Goal: Use online tool/utility: Utilize a website feature to perform a specific function

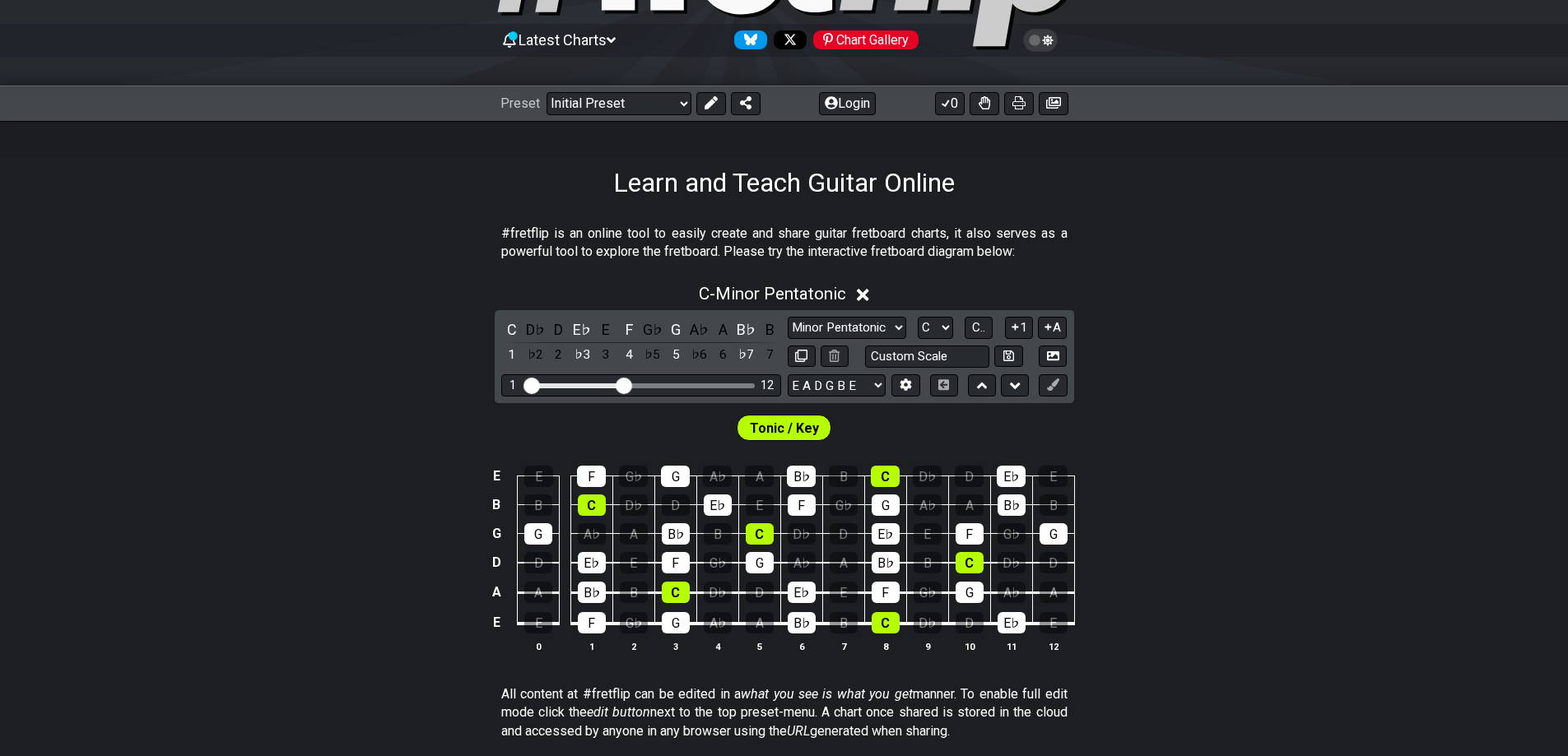
scroll to position [164, 0]
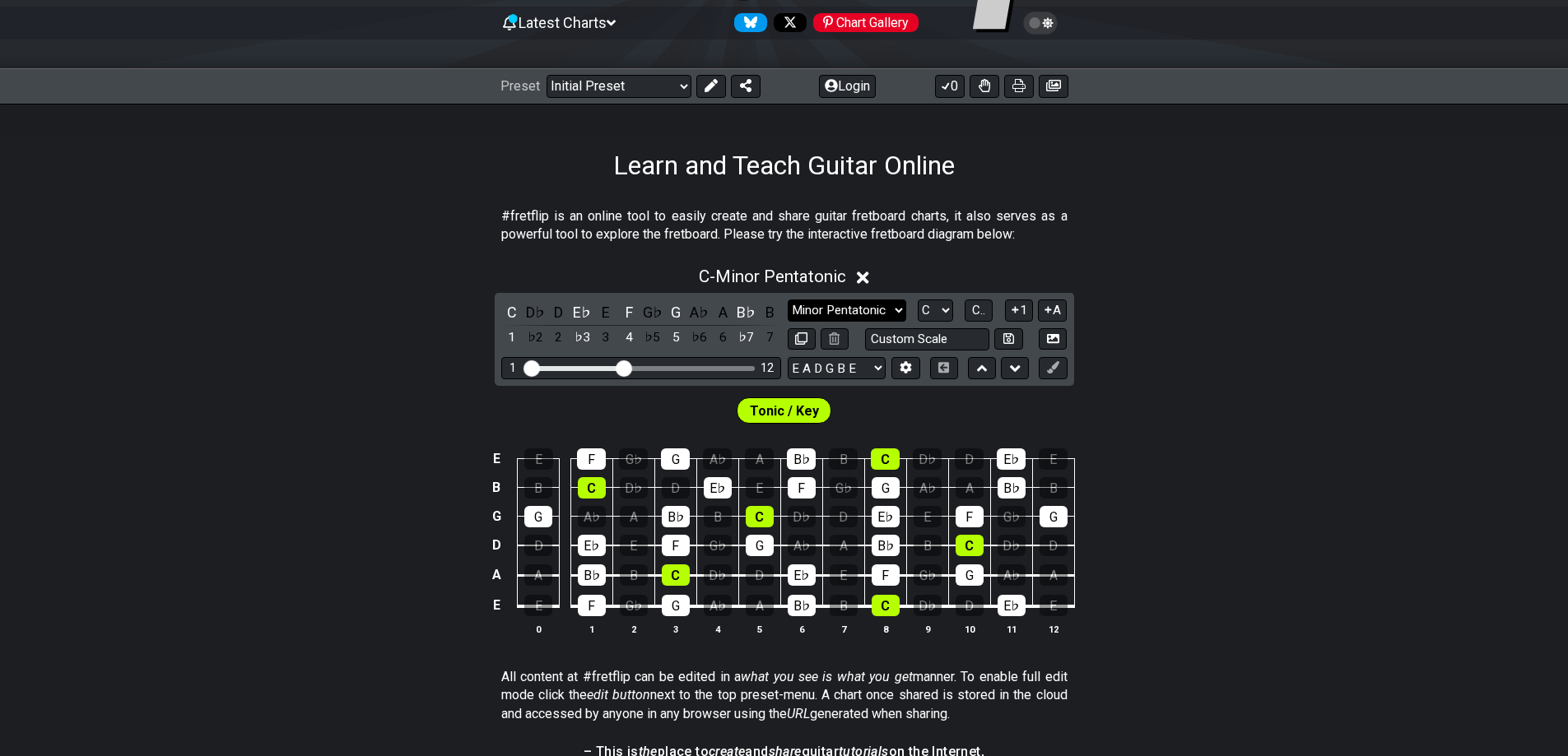
click at [882, 304] on select "Minor Pentatonic Click to edit Minor Pentatonic Major Pentatonic Minor Blues Ma…" at bounding box center [846, 311] width 118 height 23
click at [787, 300] on select "Minor Pentatonic Click to edit Minor Pentatonic Major Pentatonic Minor Blues Ma…" at bounding box center [846, 311] width 118 height 23
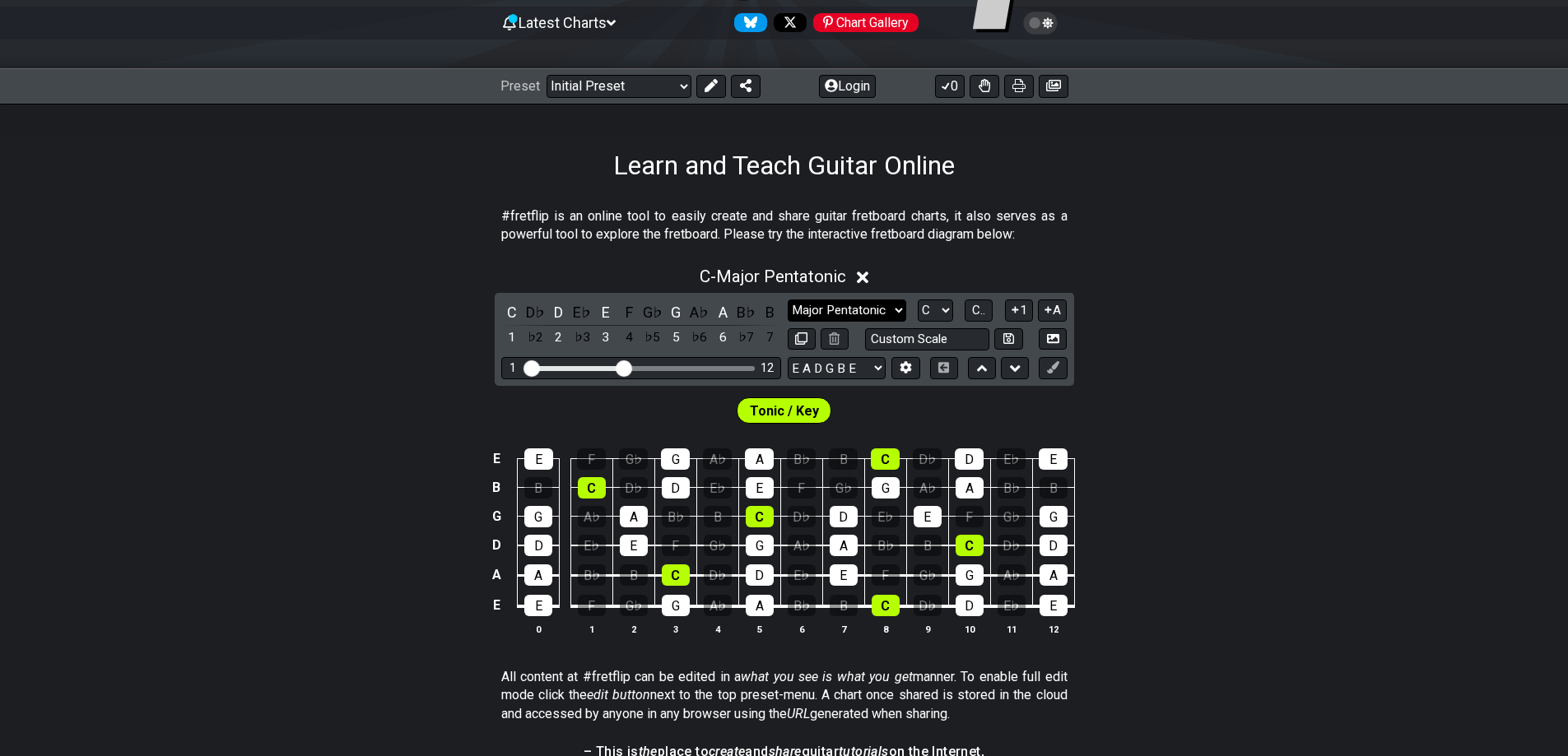
click at [831, 300] on select "Minor Pentatonic Click to edit Minor Pentatonic Major Pentatonic Minor Blues Ma…" at bounding box center [846, 311] width 118 height 23
click at [787, 300] on select "Minor Pentatonic Click to edit Minor Pentatonic Major Pentatonic Minor Blues Ma…" at bounding box center [846, 311] width 118 height 23
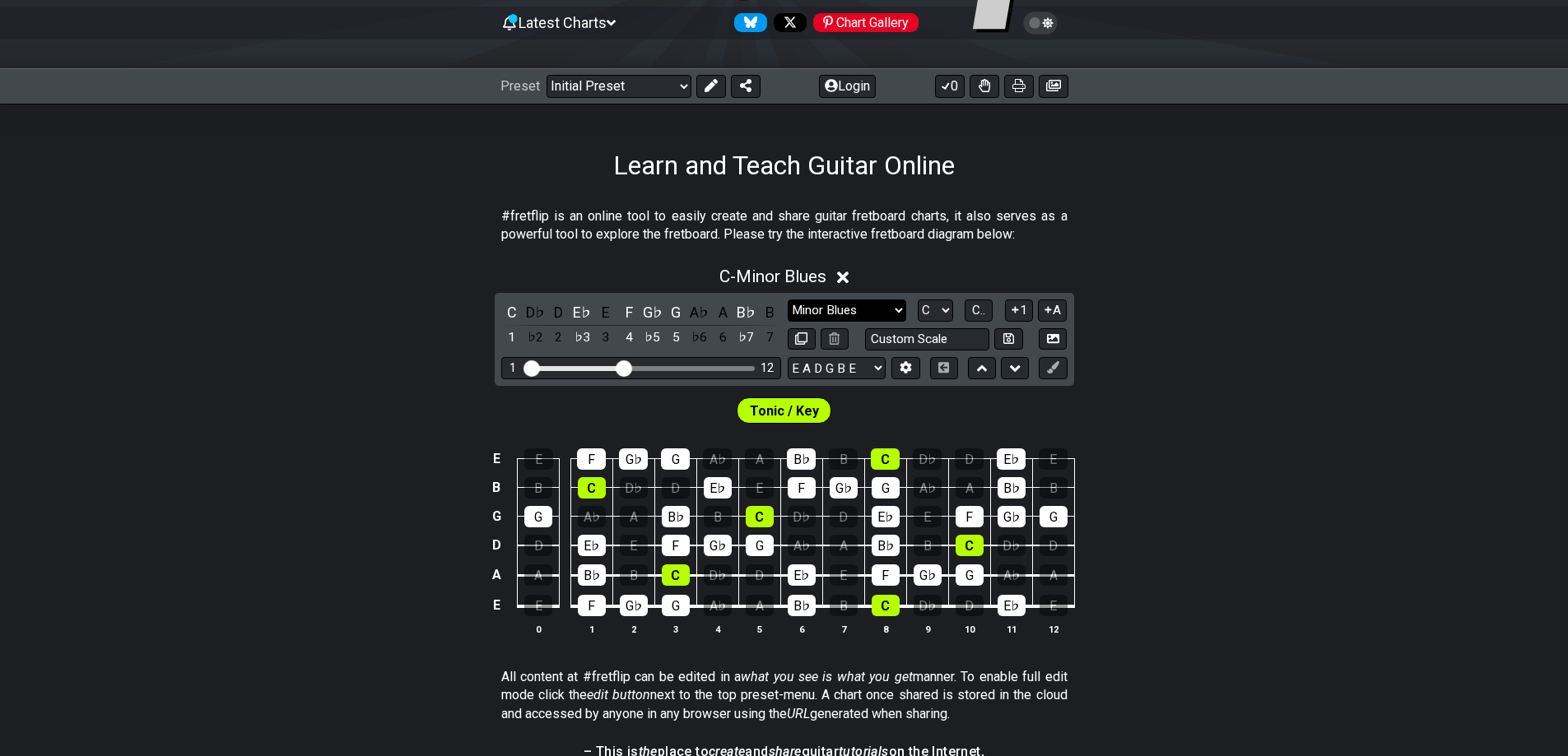
click at [892, 316] on select "Minor Pentatonic Click to edit Minor Pentatonic Major Pentatonic Minor Blues Ma…" at bounding box center [846, 311] width 118 height 23
click at [787, 300] on select "Minor Pentatonic Click to edit Minor Pentatonic Major Pentatonic Minor Blues Ma…" at bounding box center [846, 311] width 118 height 23
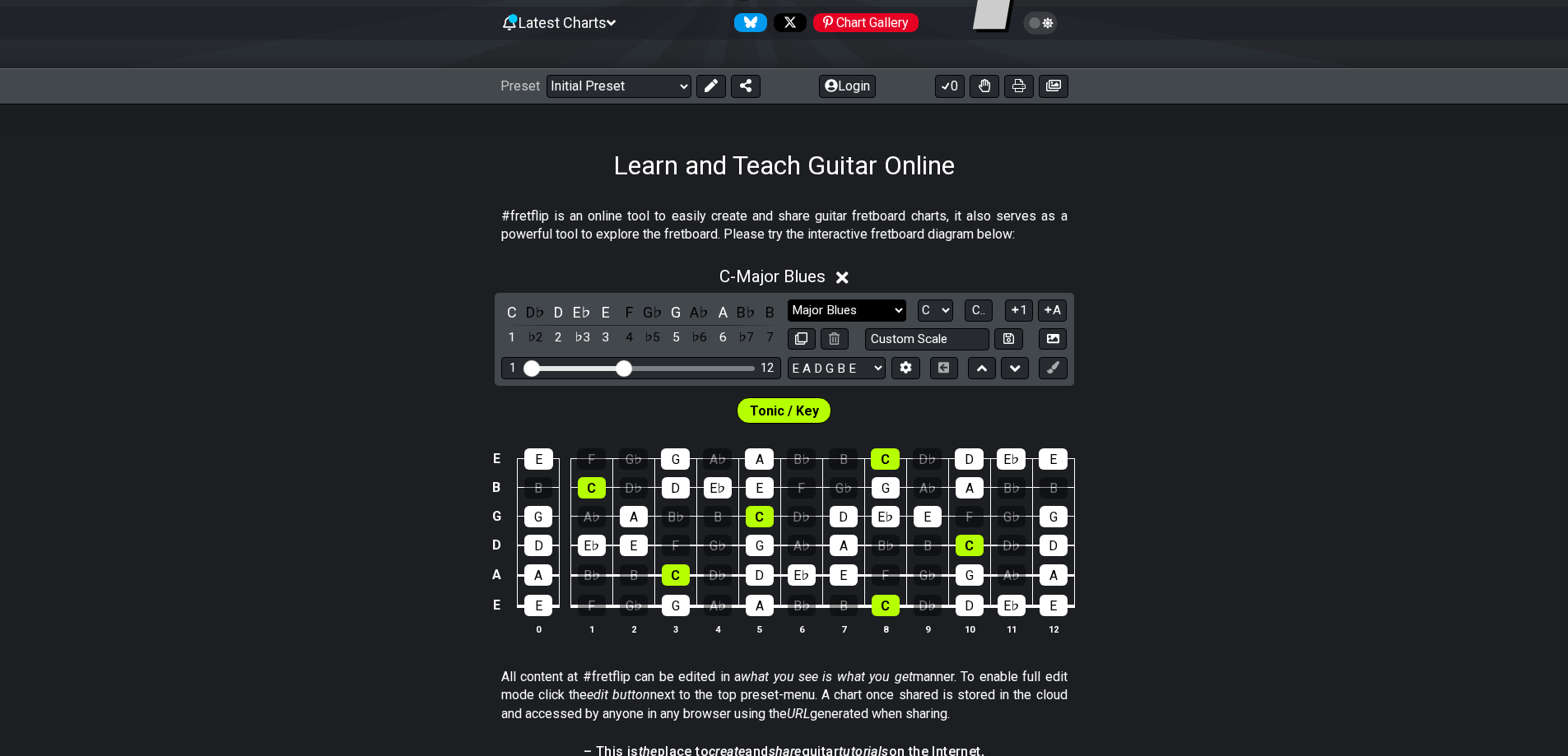
click at [877, 314] on select "Minor Pentatonic Click to edit Minor Pentatonic Major Pentatonic Minor Blues Ma…" at bounding box center [846, 311] width 118 height 23
click at [787, 300] on select "Minor Pentatonic Click to edit Minor Pentatonic Major Pentatonic Minor Blues Ma…" at bounding box center [846, 311] width 118 height 23
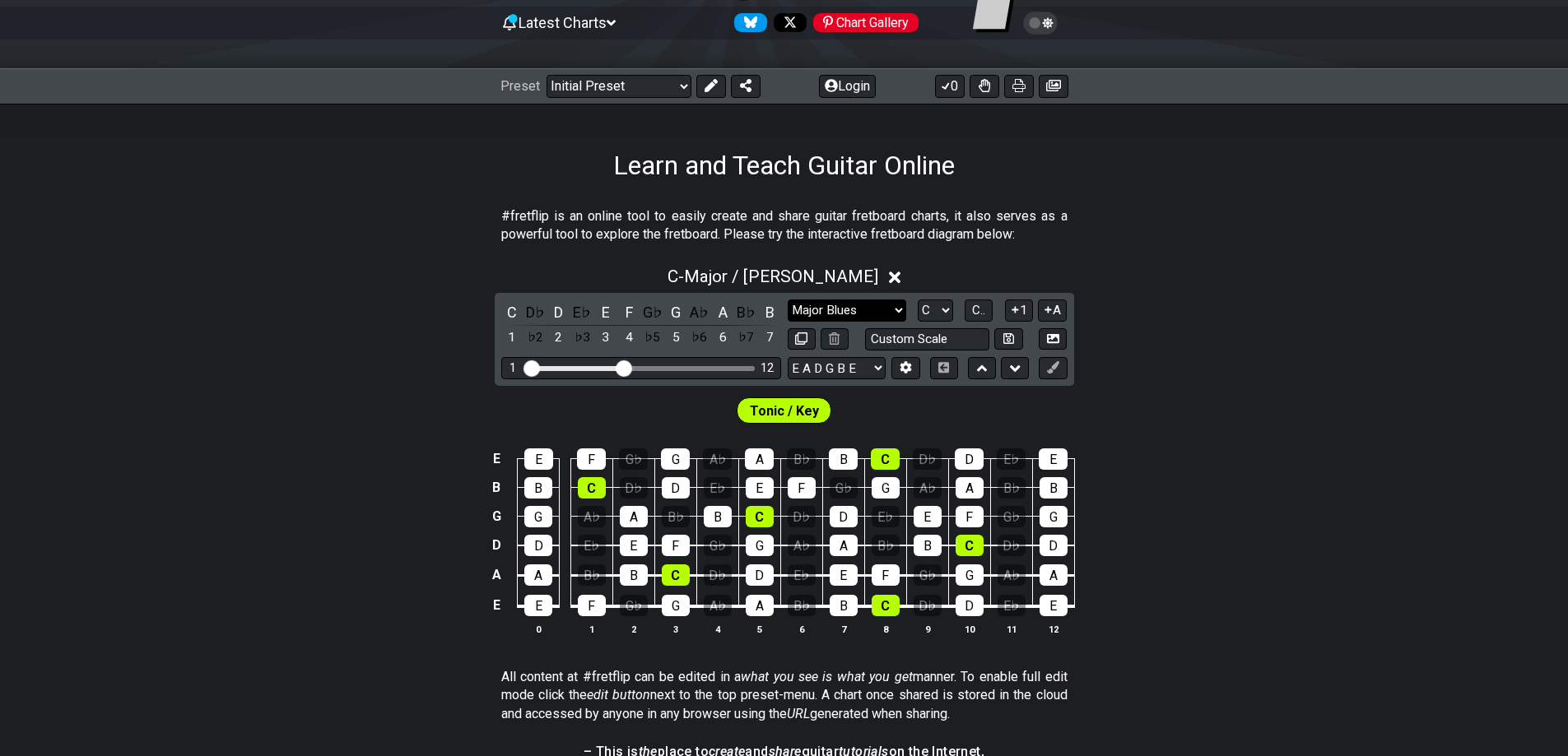
click at [823, 308] on select "Minor Pentatonic Click to edit Minor Pentatonic Major Pentatonic Minor Blues Ma…" at bounding box center [846, 311] width 118 height 23
click at [787, 300] on select "Minor Pentatonic Click to edit Minor Pentatonic Major Pentatonic Minor Blues Ma…" at bounding box center [846, 311] width 118 height 23
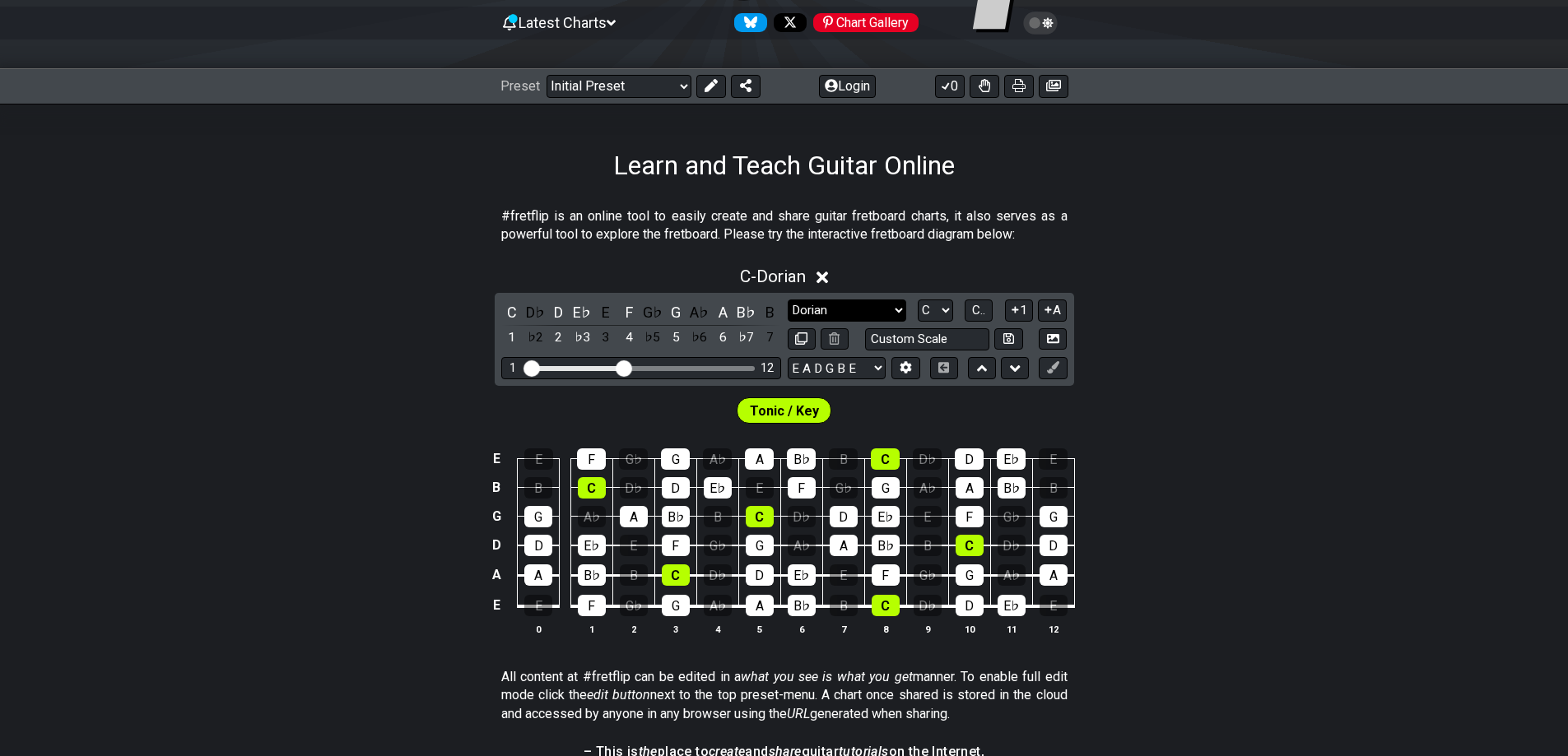
click at [828, 304] on select "Minor Pentatonic Click to edit Minor Pentatonic Major Pentatonic Minor Blues Ma…" at bounding box center [846, 311] width 118 height 23
click at [787, 300] on select "Minor Pentatonic Click to edit Minor Pentatonic Major Pentatonic Minor Blues Ma…" at bounding box center [846, 311] width 118 height 23
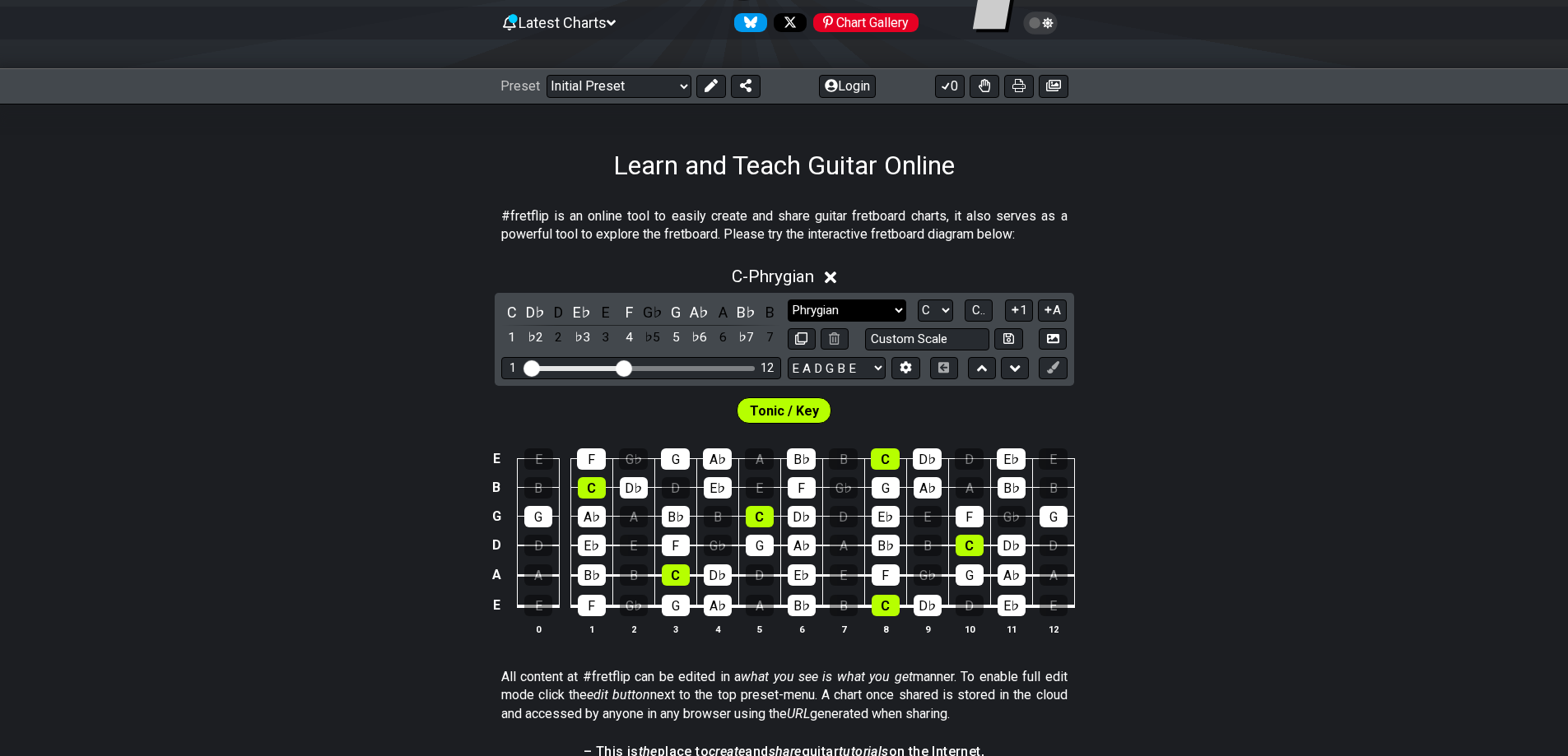
click at [893, 303] on select "Minor Pentatonic Click to edit Minor Pentatonic Major Pentatonic Minor Blues Ma…" at bounding box center [846, 311] width 118 height 23
click at [787, 300] on select "Minor Pentatonic Click to edit Minor Pentatonic Major Pentatonic Minor Blues Ma…" at bounding box center [846, 311] width 118 height 23
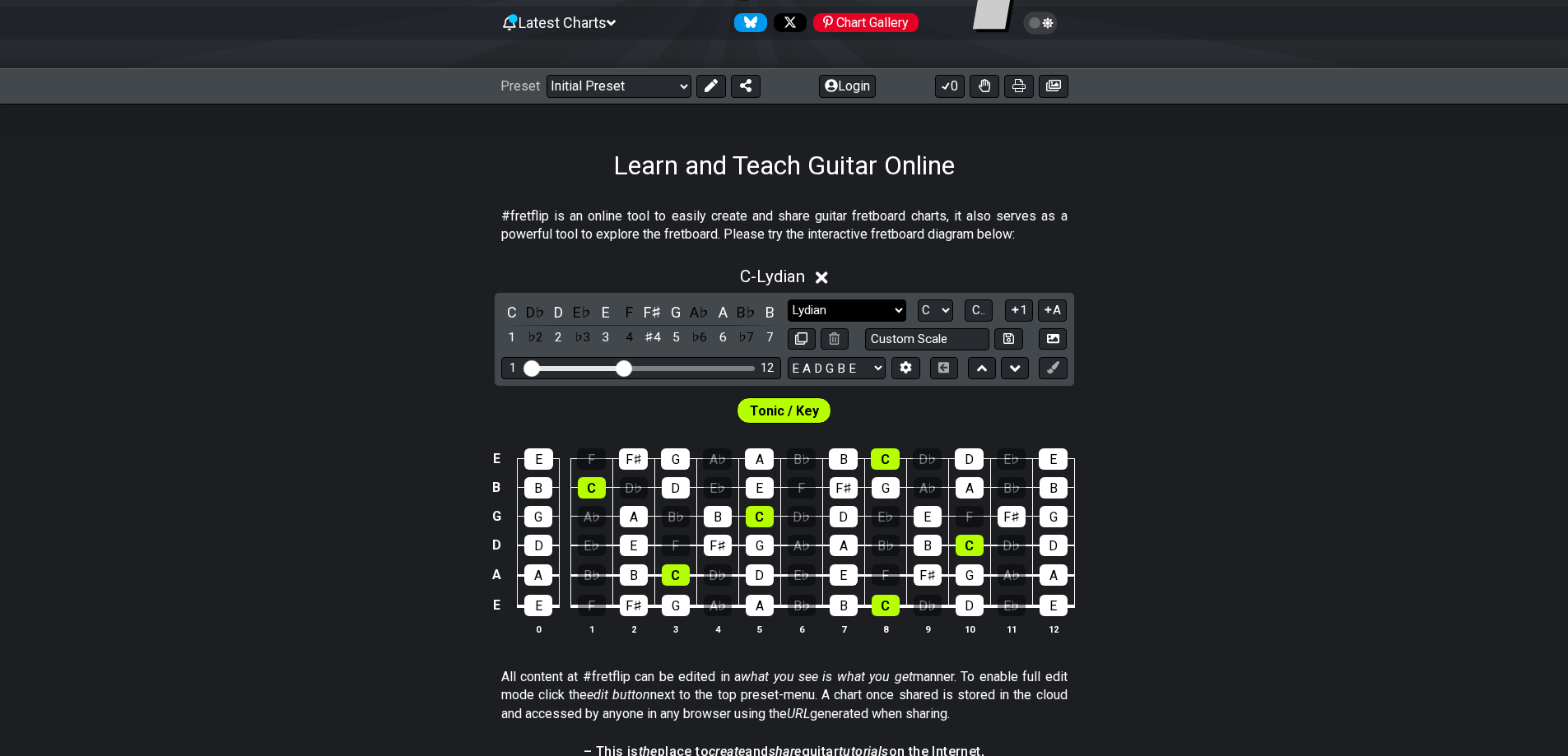
click at [874, 314] on select "Minor Pentatonic Click to edit Minor Pentatonic Major Pentatonic Minor Blues Ma…" at bounding box center [846, 311] width 118 height 23
click at [787, 300] on select "Minor Pentatonic Click to edit Minor Pentatonic Major Pentatonic Minor Blues Ma…" at bounding box center [846, 311] width 118 height 23
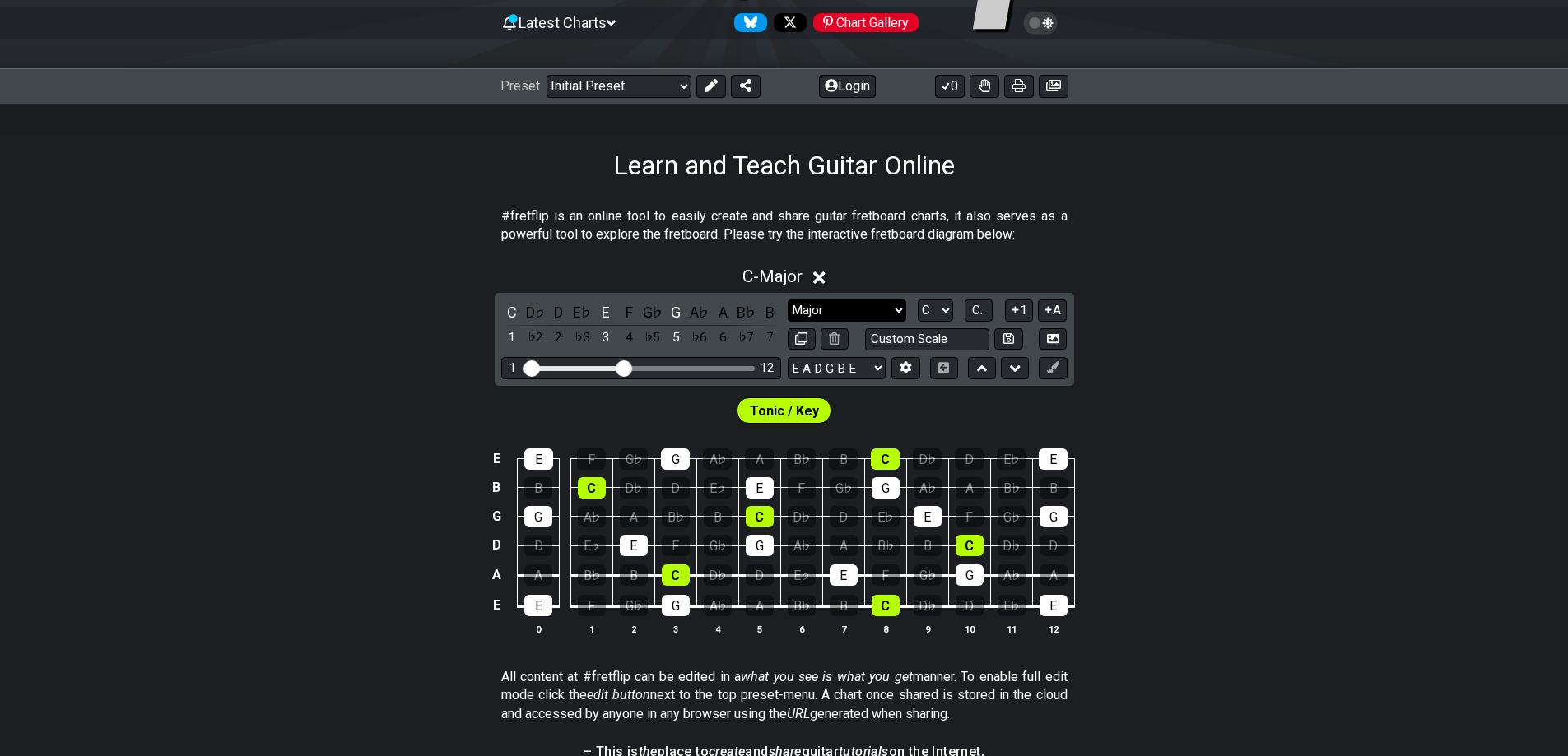
click at [880, 302] on select "Minor Pentatonic Click to edit Minor Pentatonic Major Pentatonic Minor Blues Ma…" at bounding box center [846, 311] width 118 height 23
click at [787, 300] on select "Minor Pentatonic Click to edit Minor Pentatonic Major Pentatonic Minor Blues Ma…" at bounding box center [846, 311] width 118 height 23
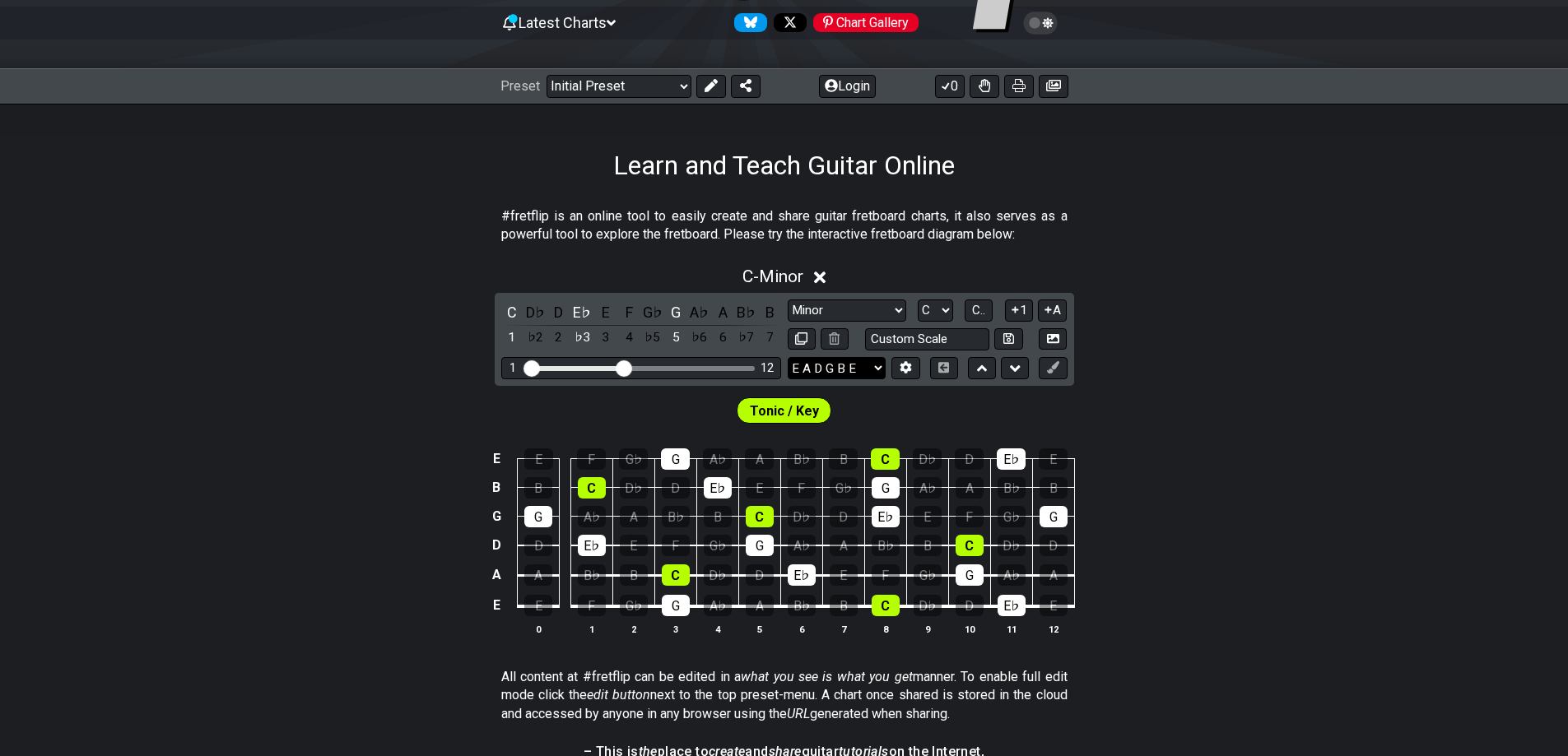
click at [852, 374] on select "E A D G B E E A D G B E E A D G B E B E A D F♯ B A D G C E A D A D G B E E♭ A♭ …" at bounding box center [836, 368] width 98 height 23
click at [1312, 309] on div "C - Minor C D♭ D E♭ E F G♭ G A♭ A B♭ B 1 ♭2 2 ♭3 3 4 ♭5 5 ♭6 6 ♭7 7 Minor Penta…" at bounding box center [784, 457] width 1568 height 402
click at [854, 301] on select "Minor Pentatonic Click to edit Minor Pentatonic Major Pentatonic Minor Blues Ma…" at bounding box center [846, 311] width 118 height 23
click at [787, 300] on select "Minor Pentatonic Click to edit Minor Pentatonic Major Pentatonic Minor Blues Ma…" at bounding box center [846, 311] width 118 height 23
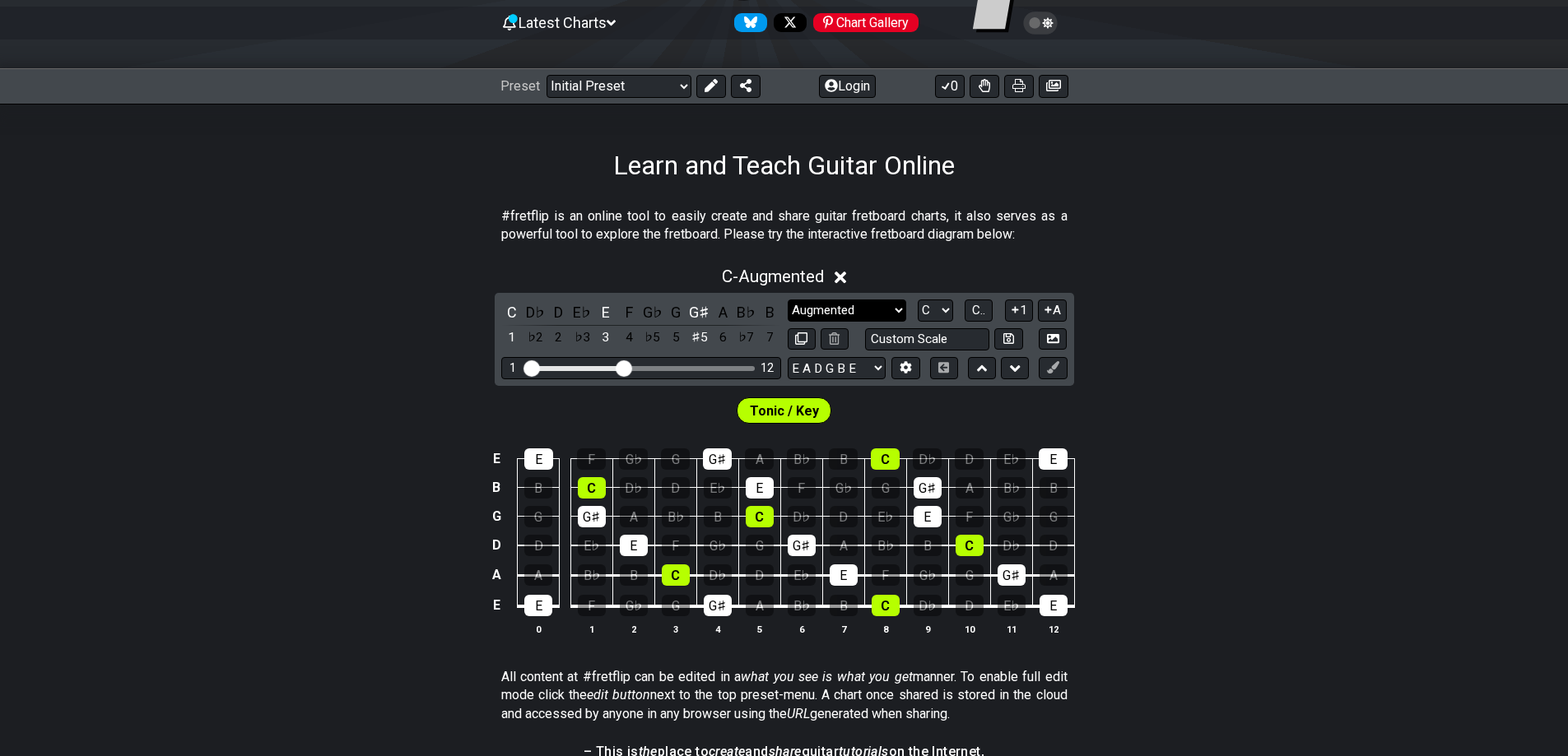
click at [812, 302] on select "Minor Pentatonic Click to edit Minor Pentatonic Major Pentatonic Minor Blues Ma…" at bounding box center [846, 311] width 118 height 23
click at [787, 300] on select "Minor Pentatonic Click to edit Minor Pentatonic Major Pentatonic Minor Blues Ma…" at bounding box center [846, 311] width 118 height 23
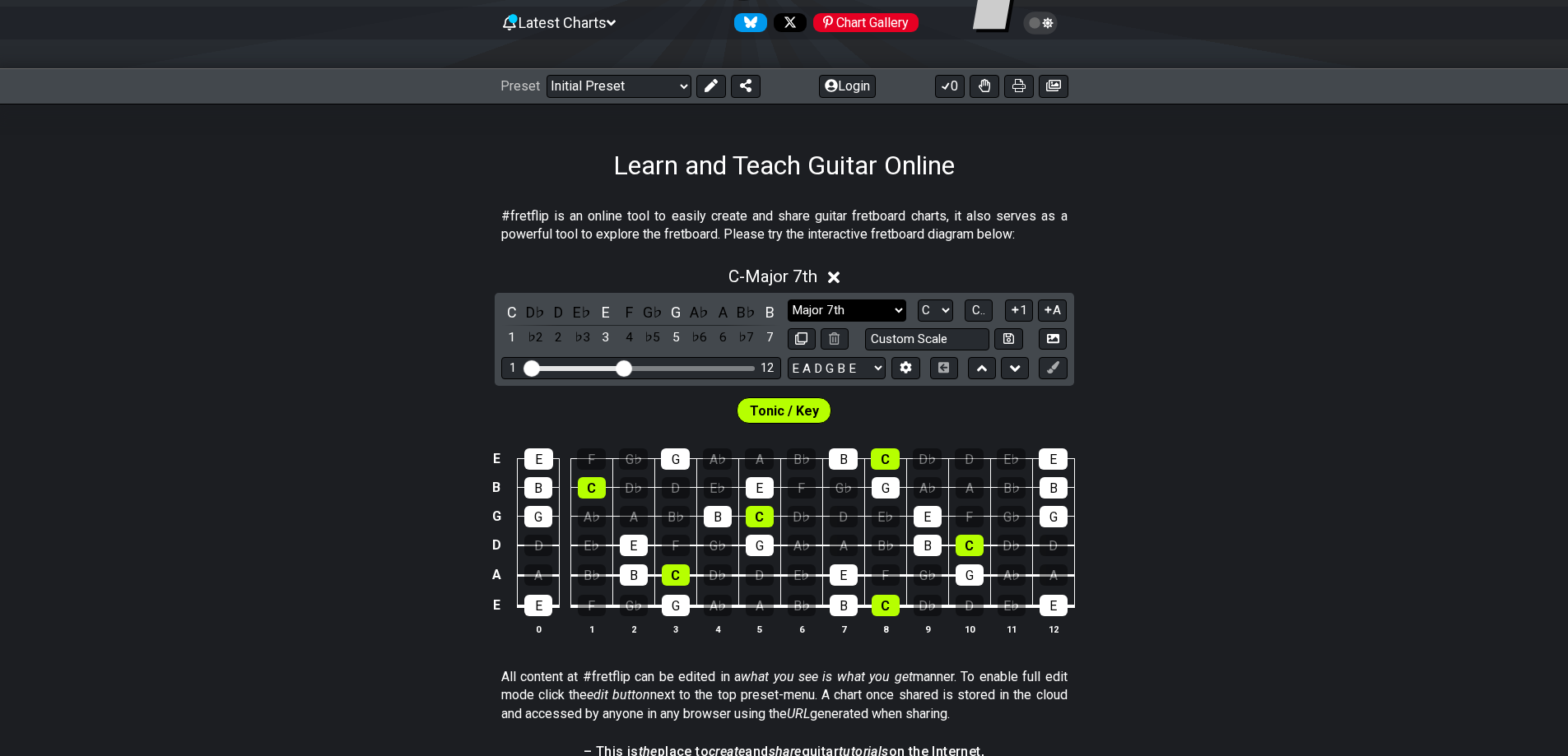
click at [836, 311] on select "Minor Pentatonic Click to edit Minor Pentatonic Major Pentatonic Minor Blues Ma…" at bounding box center [846, 311] width 118 height 23
select select "Phrygian Dominant"
click at [787, 300] on select "Minor Pentatonic Click to edit Minor Pentatonic Major Pentatonic Minor Blues Ma…" at bounding box center [846, 311] width 118 height 23
